Goal: Task Accomplishment & Management: Use online tool/utility

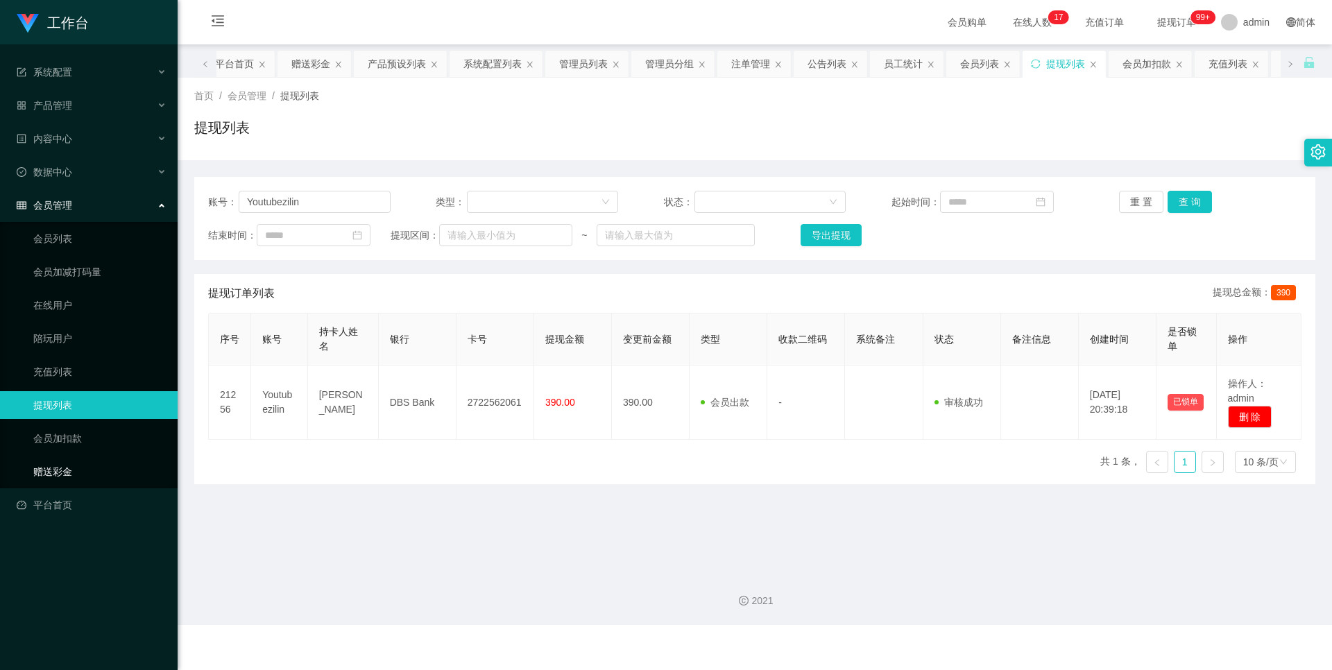
drag, startPoint x: 93, startPoint y: 472, endPoint x: 87, endPoint y: 466, distance: 7.8
click at [92, 470] on link "赠送彩金" at bounding box center [99, 472] width 133 height 28
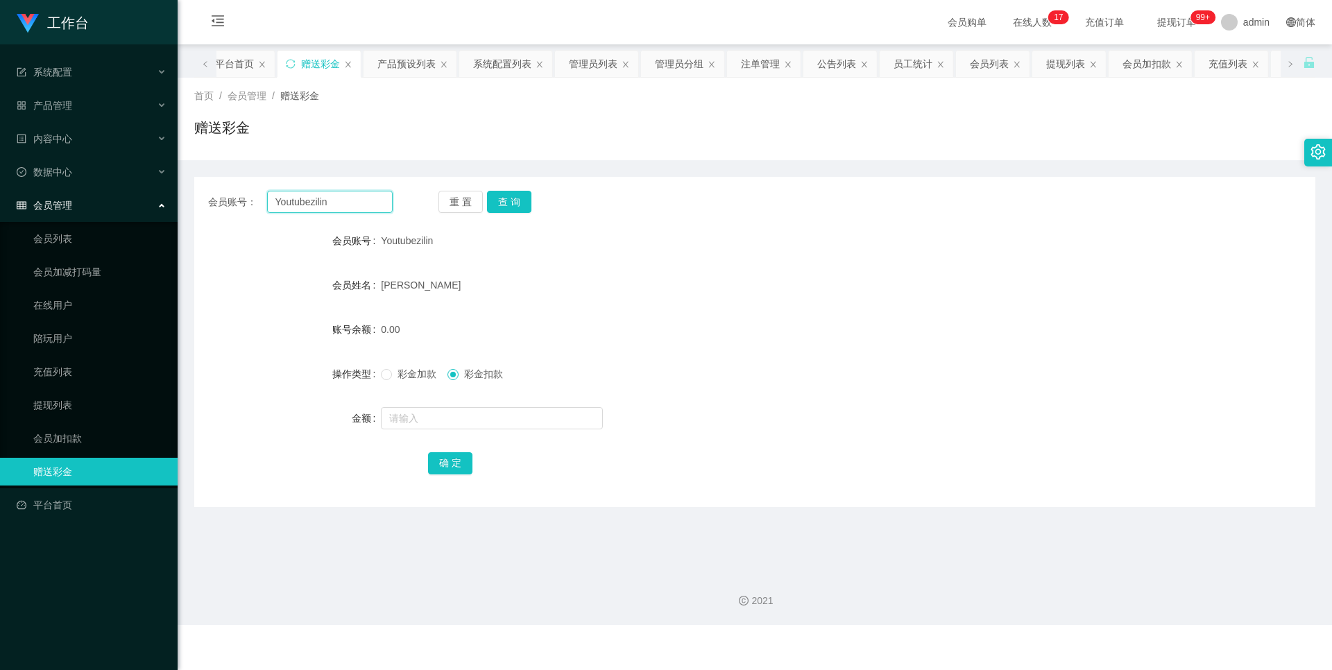
drag, startPoint x: 333, startPoint y: 199, endPoint x: 195, endPoint y: 199, distance: 138.0
click at [195, 199] on div "会员账号： Youtubezilin 重 置 查 询" at bounding box center [754, 202] width 1121 height 22
paste input "tgt0702"
type input "tgt0702"
click at [520, 208] on button "查 询" at bounding box center [509, 202] width 44 height 22
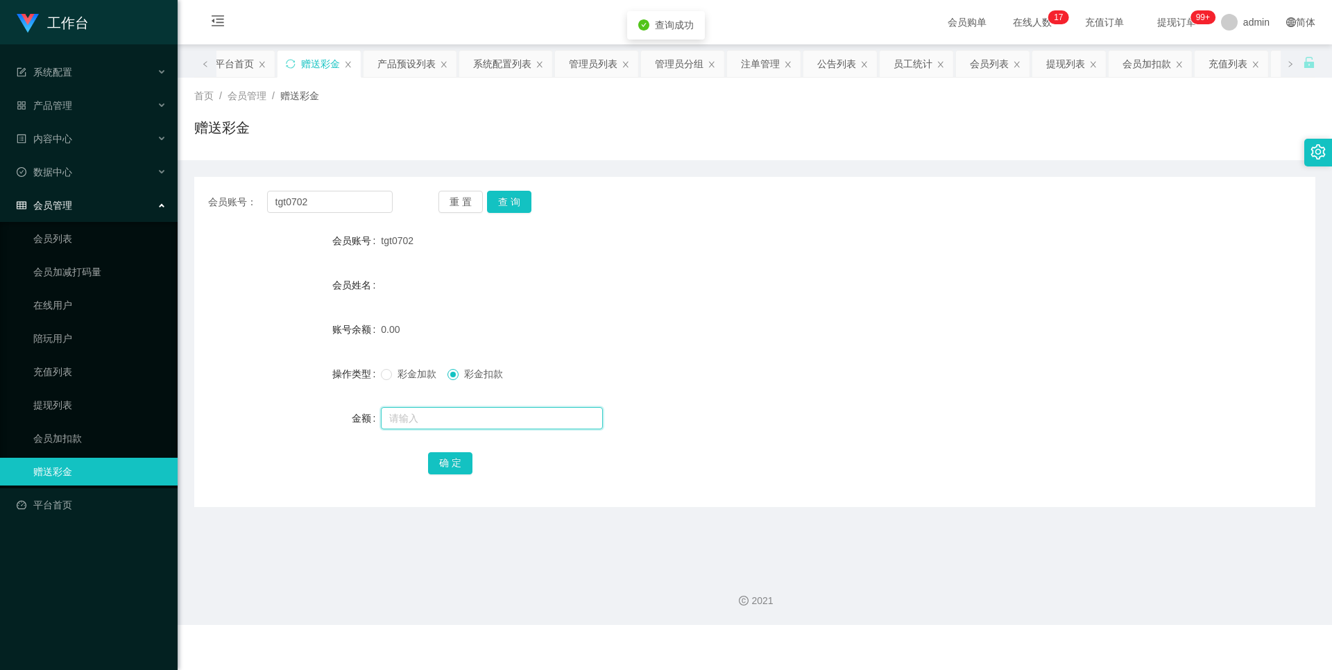
click at [441, 416] on input "text" at bounding box center [492, 418] width 222 height 22
click at [394, 379] on span "彩金加款" at bounding box center [417, 373] width 50 height 11
click at [460, 415] on input "10" at bounding box center [492, 418] width 222 height 22
type input "100"
click at [440, 462] on button "确 定" at bounding box center [450, 463] width 44 height 22
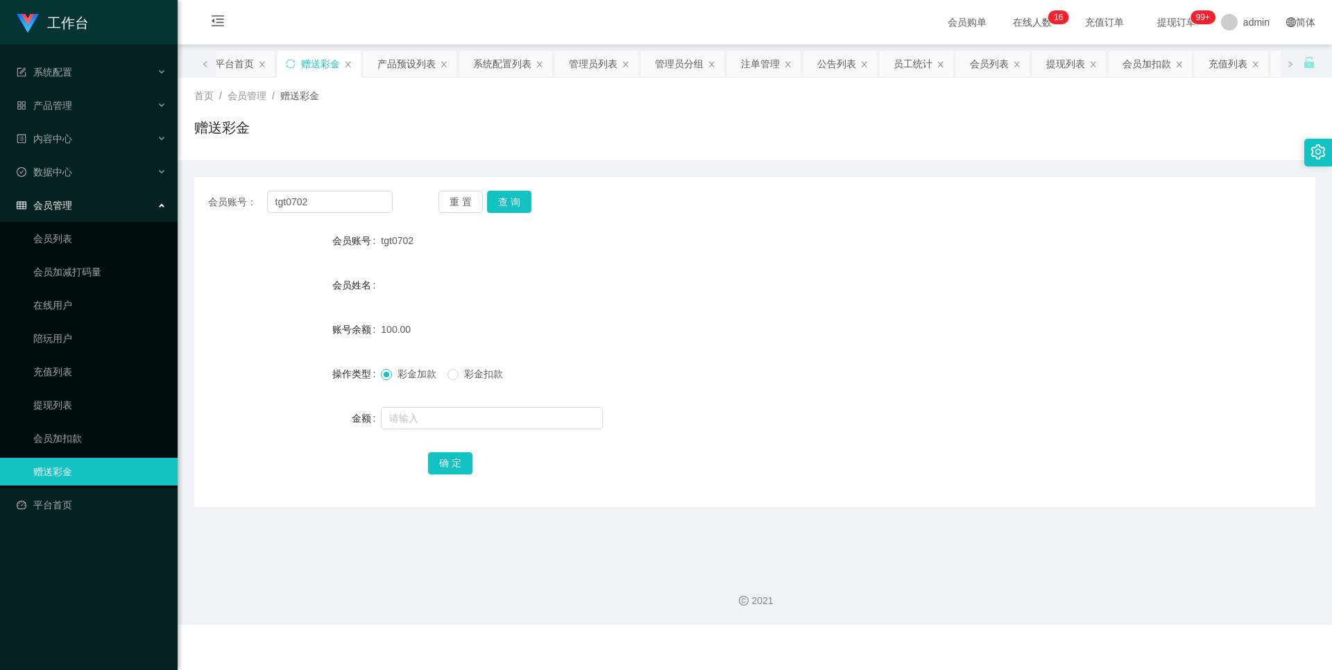
click at [508, 213] on div "会员账号： tgt0702 重 置 查 询 会员账号 tgt0702 会员姓名 账号余额 100.00 操作类型 彩金加款 彩金扣款 金额 确 定" at bounding box center [754, 342] width 1121 height 330
click at [517, 203] on button "查 询" at bounding box center [509, 202] width 44 height 22
click at [464, 469] on button "确 定" at bounding box center [450, 463] width 44 height 22
click at [517, 211] on button "查 询" at bounding box center [509, 202] width 44 height 22
click at [519, 203] on button "查 询" at bounding box center [509, 202] width 44 height 22
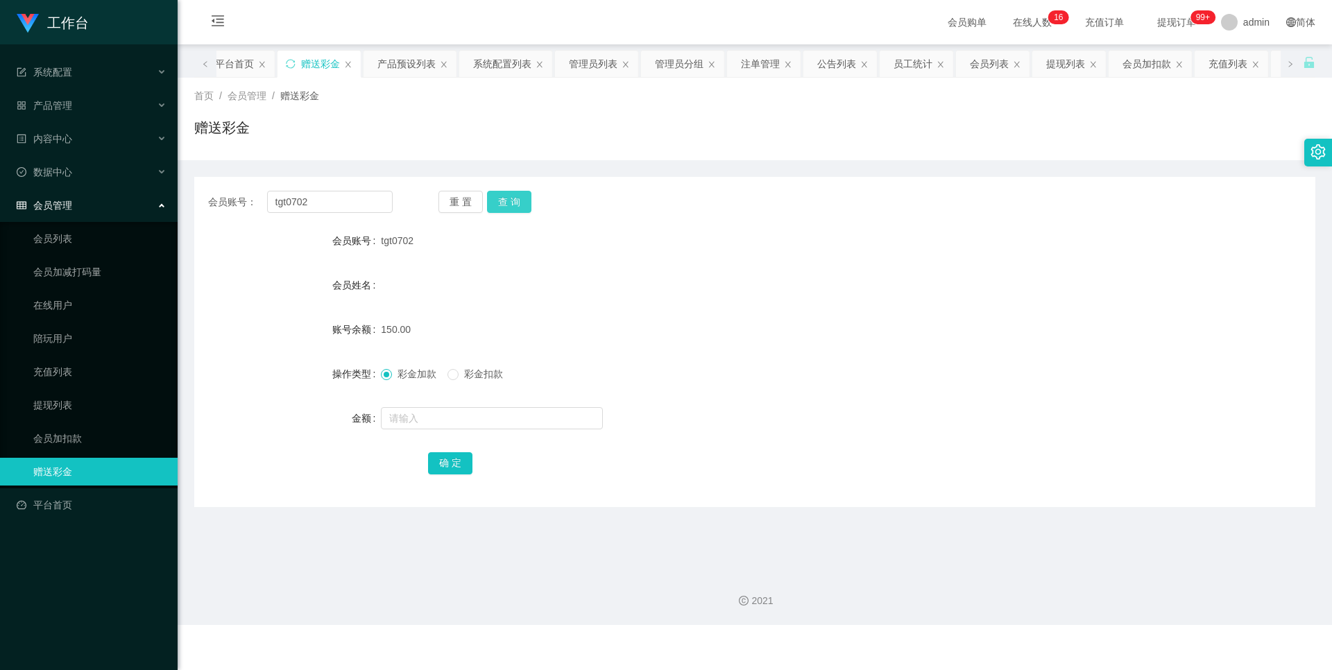
click at [528, 195] on button "查 询" at bounding box center [509, 202] width 44 height 22
click at [513, 211] on button "查 询" at bounding box center [509, 202] width 44 height 22
click at [510, 207] on button "查 询" at bounding box center [509, 202] width 44 height 22
drag, startPoint x: 326, startPoint y: 203, endPoint x: 139, endPoint y: 205, distance: 187.3
click at [139, 205] on section "工作台 系统配置 产品管理 产品列表 产品预设列表 开奖记录 注单管理 即时注单 内容中心 站内信 公告列表 活动列表 数据中心 员工统计 团队统计 会员管理…" at bounding box center [666, 312] width 1332 height 625
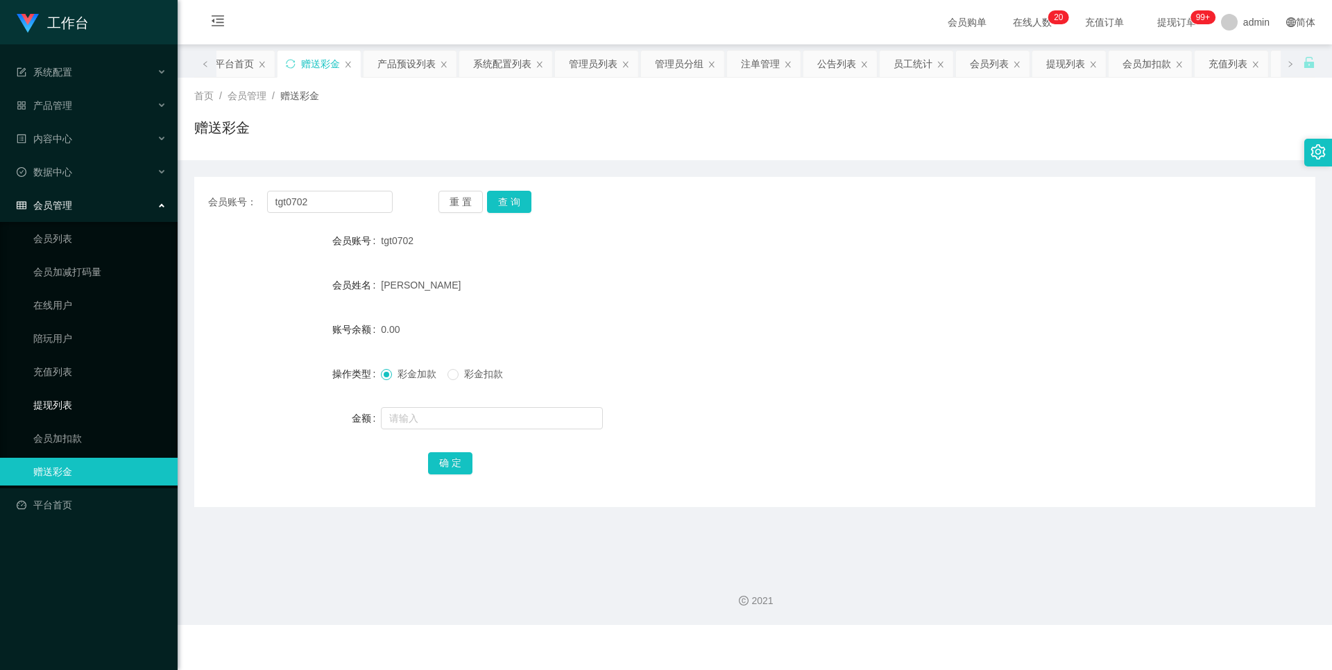
click at [60, 403] on link "提现列表" at bounding box center [99, 405] width 133 height 28
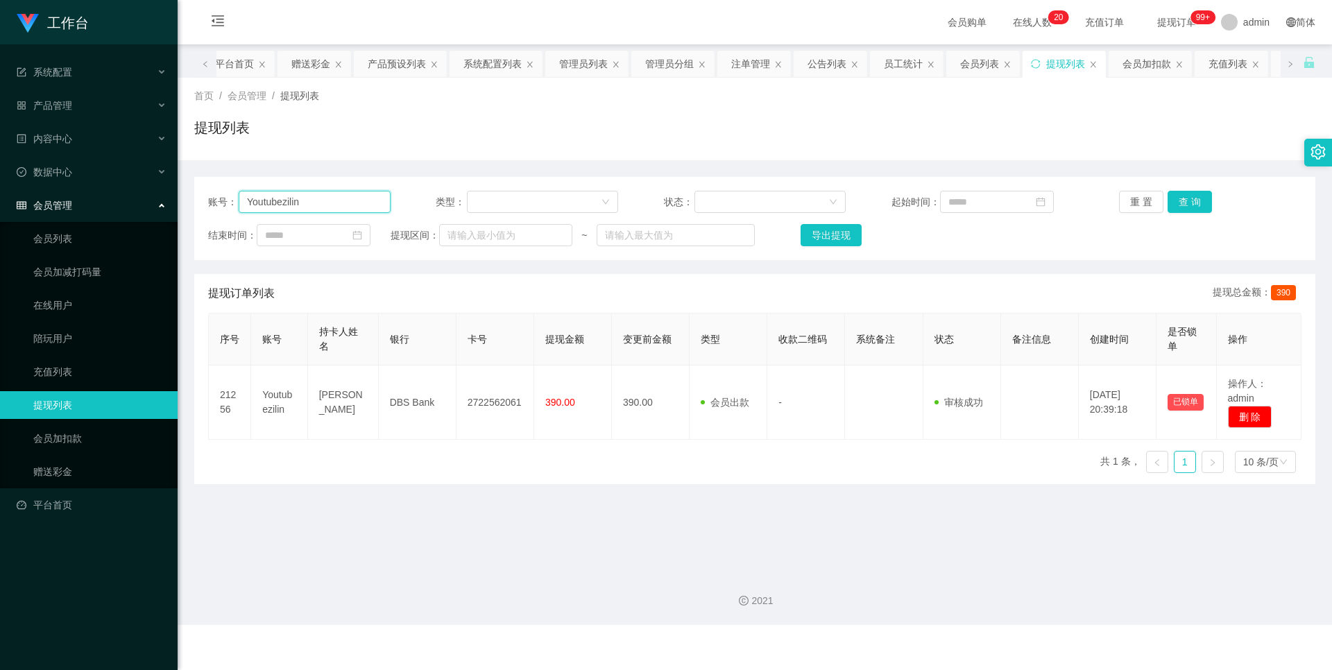
drag, startPoint x: 355, startPoint y: 201, endPoint x: 112, endPoint y: 216, distance: 243.9
click at [112, 216] on section "工作台 系统配置 产品管理 产品列表 产品预设列表 开奖记录 注单管理 即时注单 内容中心 站内信 公告列表 活动列表 数据中心 员工统计 团队统计 会员管理…" at bounding box center [666, 312] width 1332 height 625
paste input "tgt0702"
type input "tgt0702"
click at [1178, 202] on button "查 询" at bounding box center [1189, 202] width 44 height 22
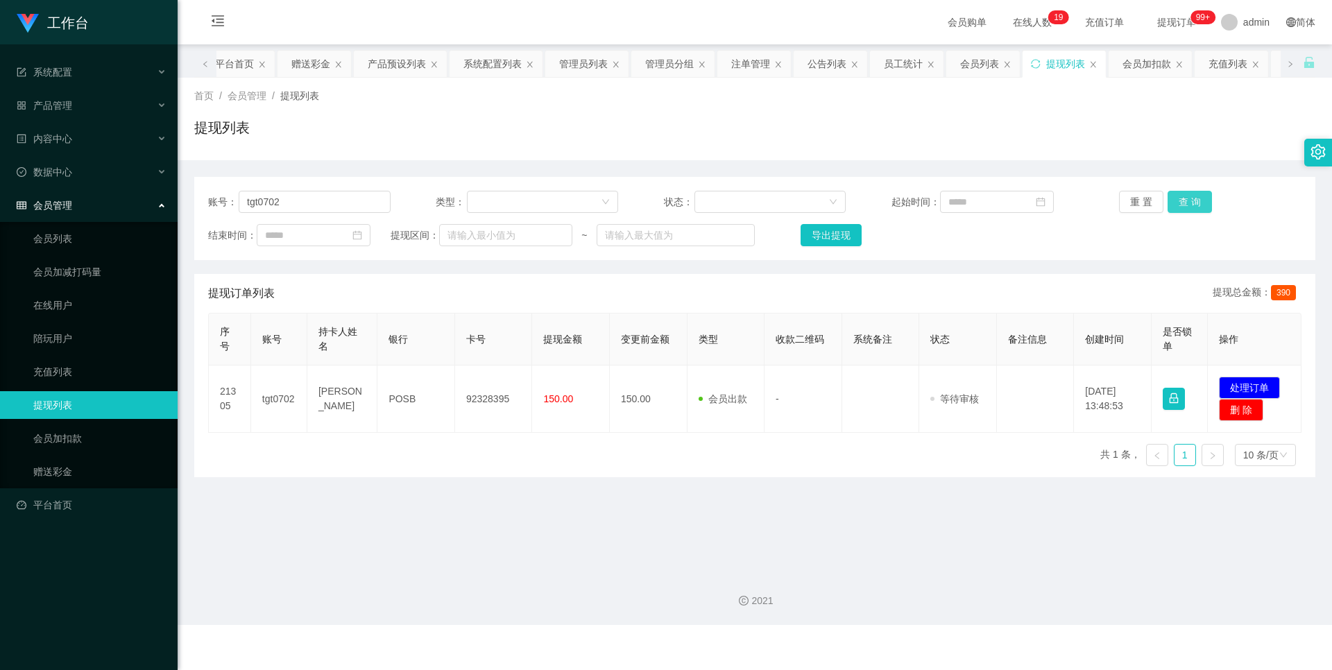
click at [1177, 201] on button "查 询" at bounding box center [1189, 202] width 44 height 22
click at [1250, 385] on button "处理订单" at bounding box center [1249, 388] width 61 height 22
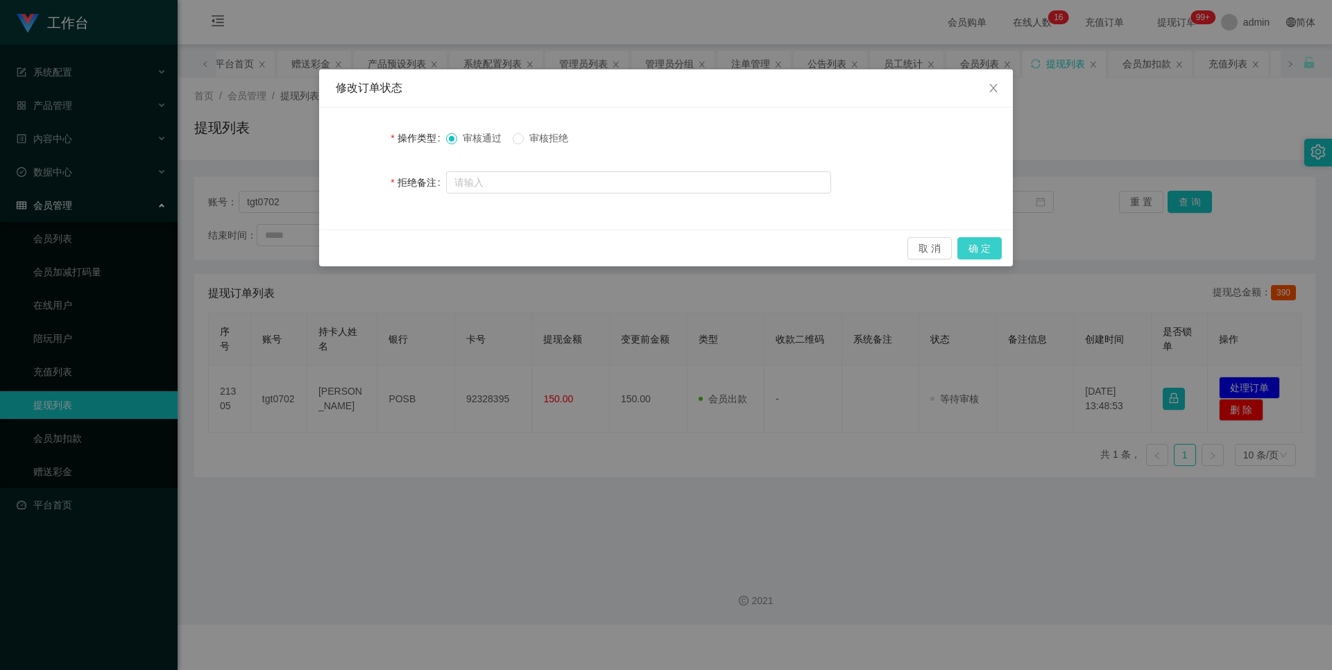
click at [976, 248] on button "确 定" at bounding box center [979, 248] width 44 height 22
